Goal: Task Accomplishment & Management: Use online tool/utility

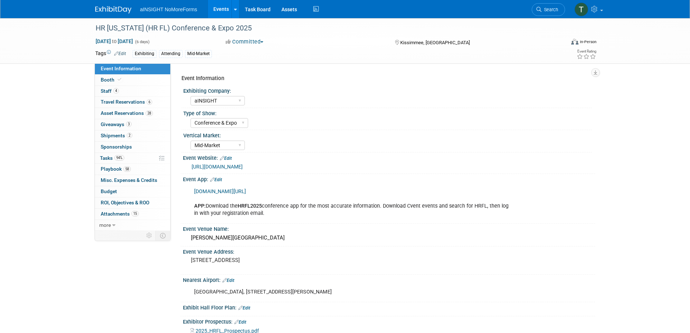
select select "aINSIGHT"
select select "Conference & Expo"
select select "Mid-Market"
select select "Full Access"
select select "Yes"
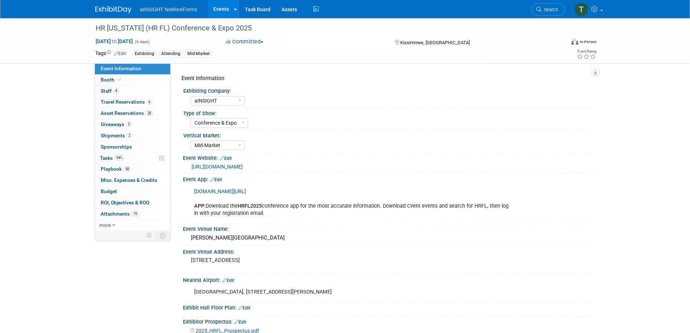
select select "No"
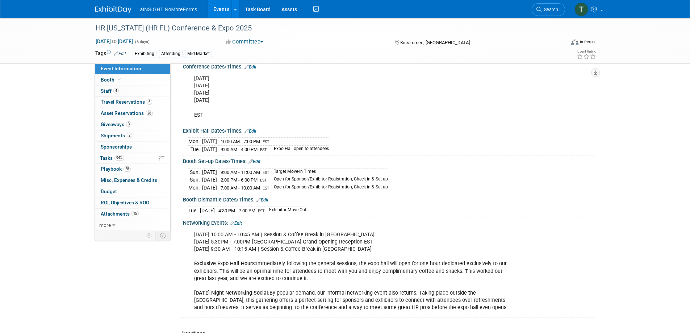
scroll to position [784, 0]
drag, startPoint x: 241, startPoint y: 201, endPoint x: 228, endPoint y: 201, distance: 13.0
click at [228, 206] on tr "[DATE] 4:30 PM - 7:00 PM EST Exhibitor Move Out" at bounding box center [247, 210] width 118 height 8
